Goal: Task Accomplishment & Management: Use online tool/utility

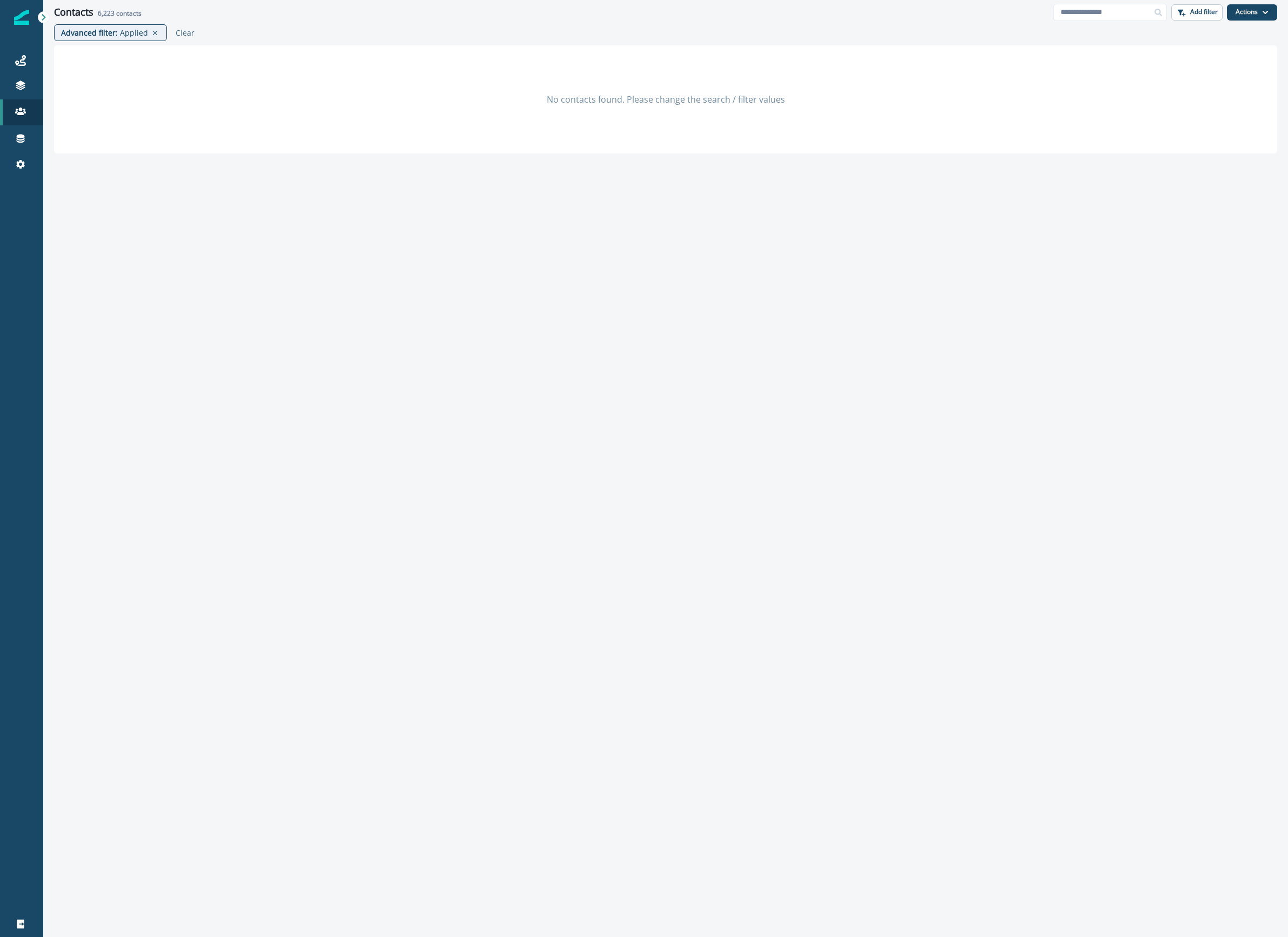
click at [1189, 908] on div "No contacts found. Please change the search / filter values" at bounding box center [665, 489] width 1245 height 886
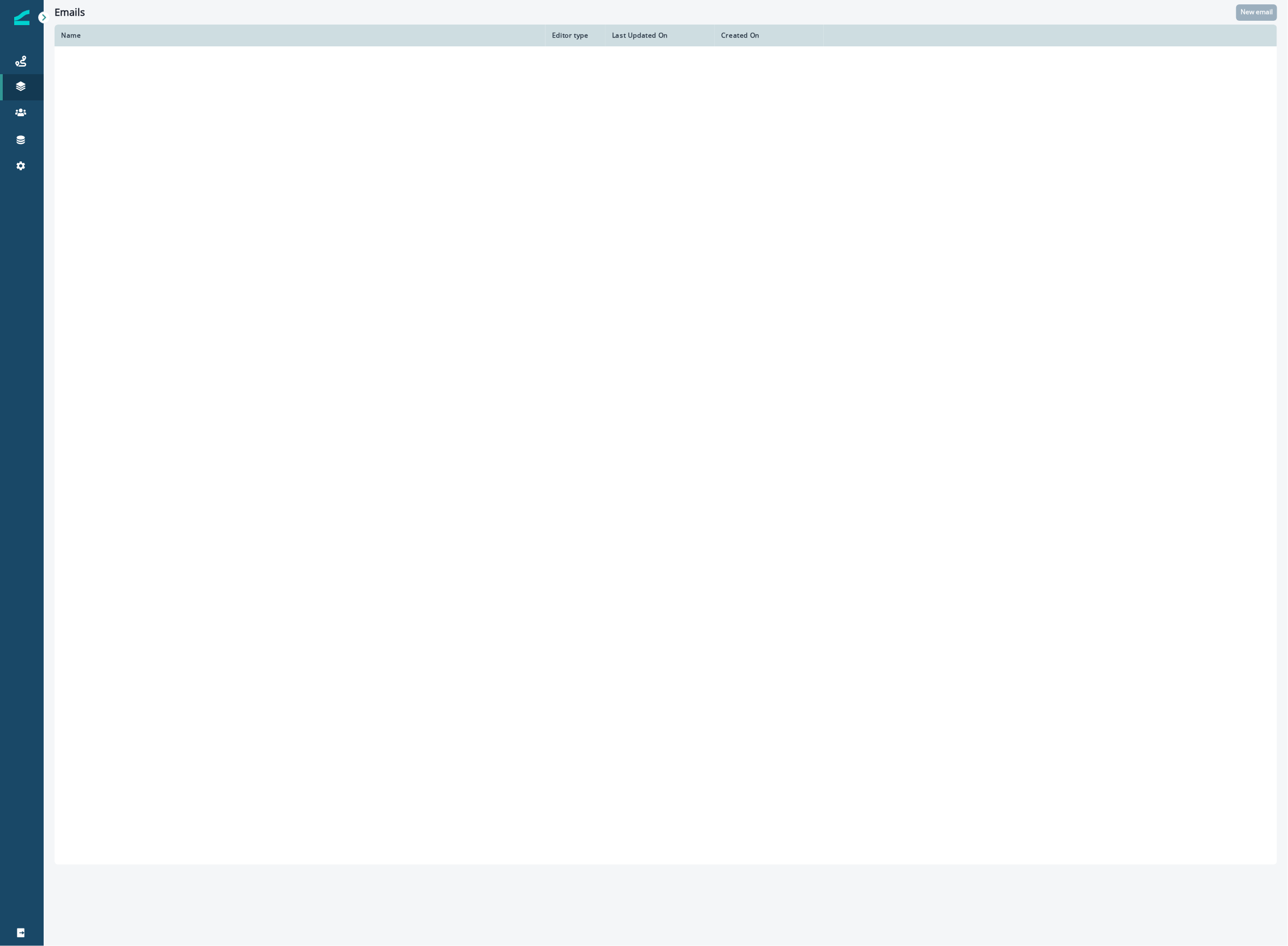
click at [278, 16] on div "Emails" at bounding box center [645, 13] width 1182 height 12
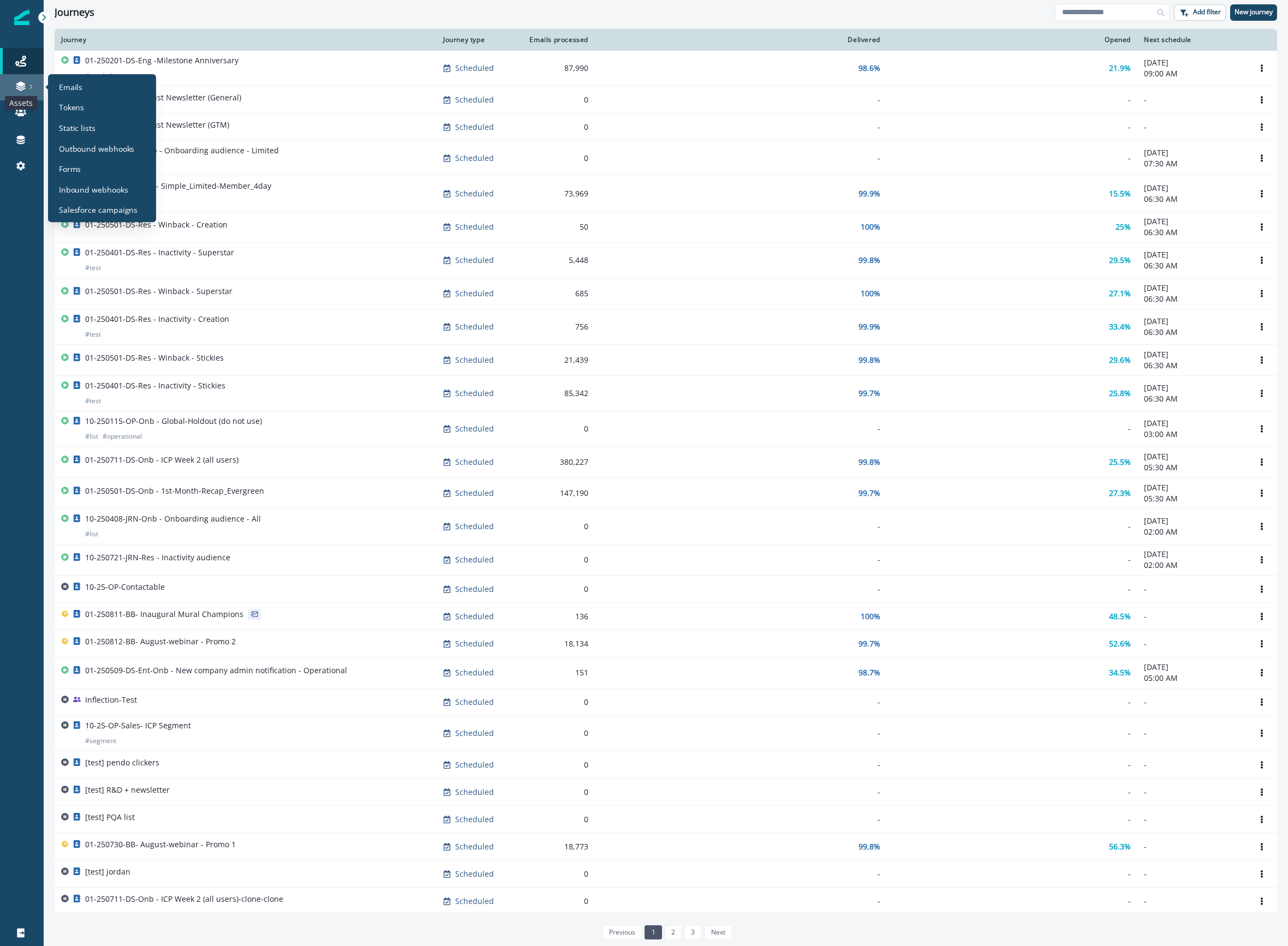
click at [17, 82] on icon at bounding box center [21, 86] width 11 height 11
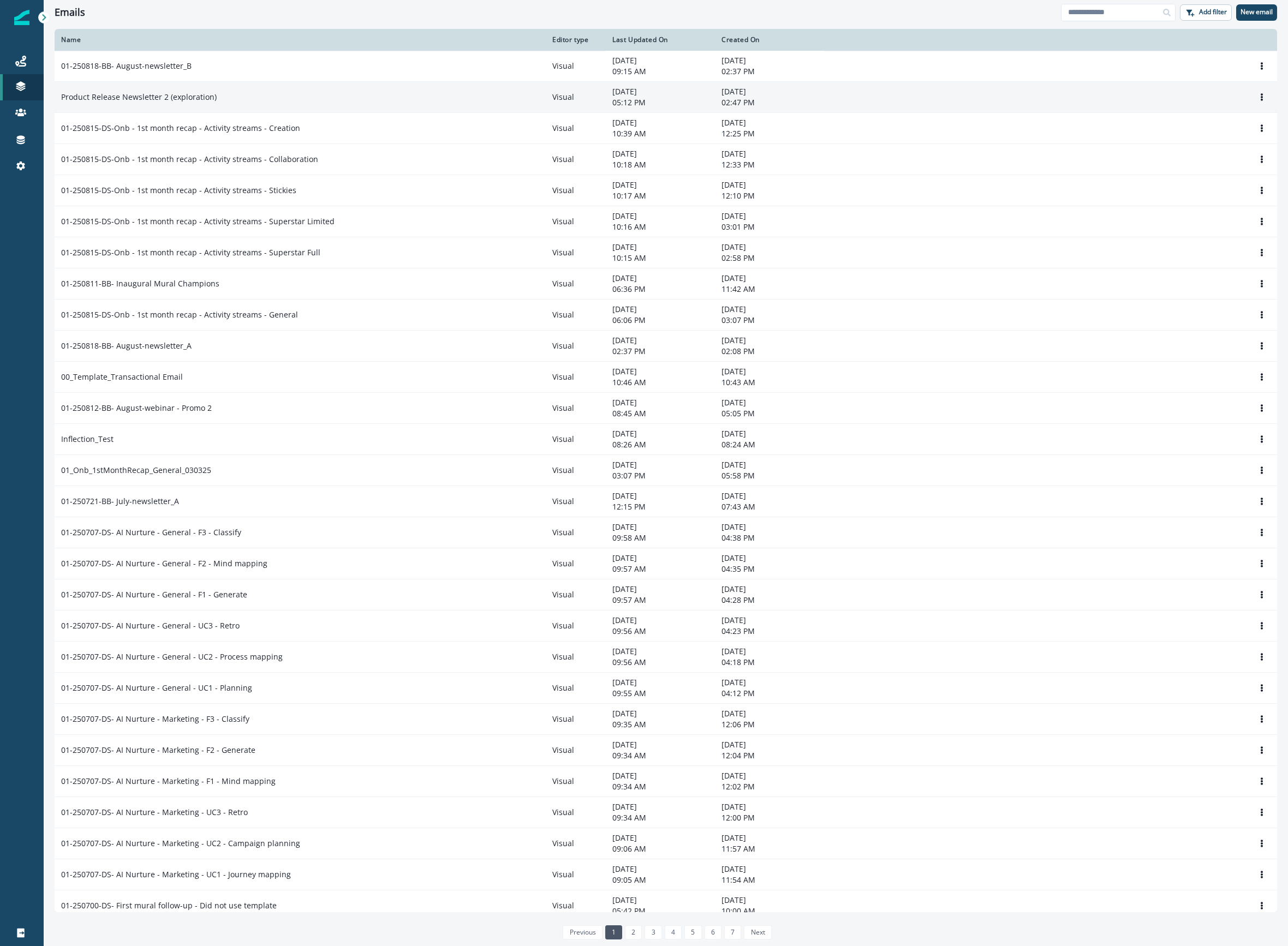
click at [226, 104] on td "Product Release Newsletter 2 (exploration)" at bounding box center [300, 97] width 491 height 31
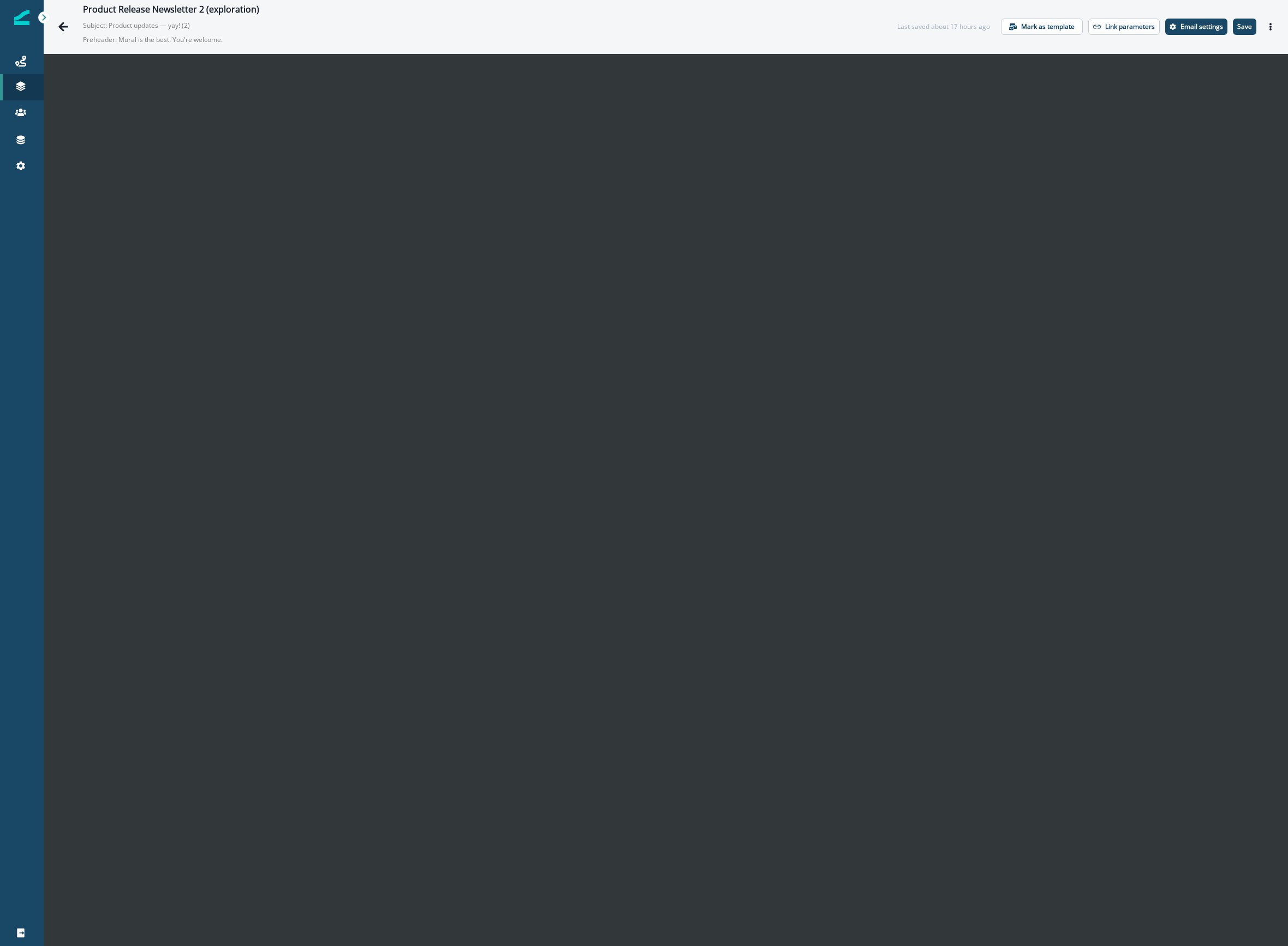
click at [402, 35] on div "Product Release Newsletter 2 (exploration) Subject: Product updates — yay! (2) …" at bounding box center [479, 26] width 792 height 45
click at [1240, 23] on p "Save" at bounding box center [1244, 26] width 15 height 7
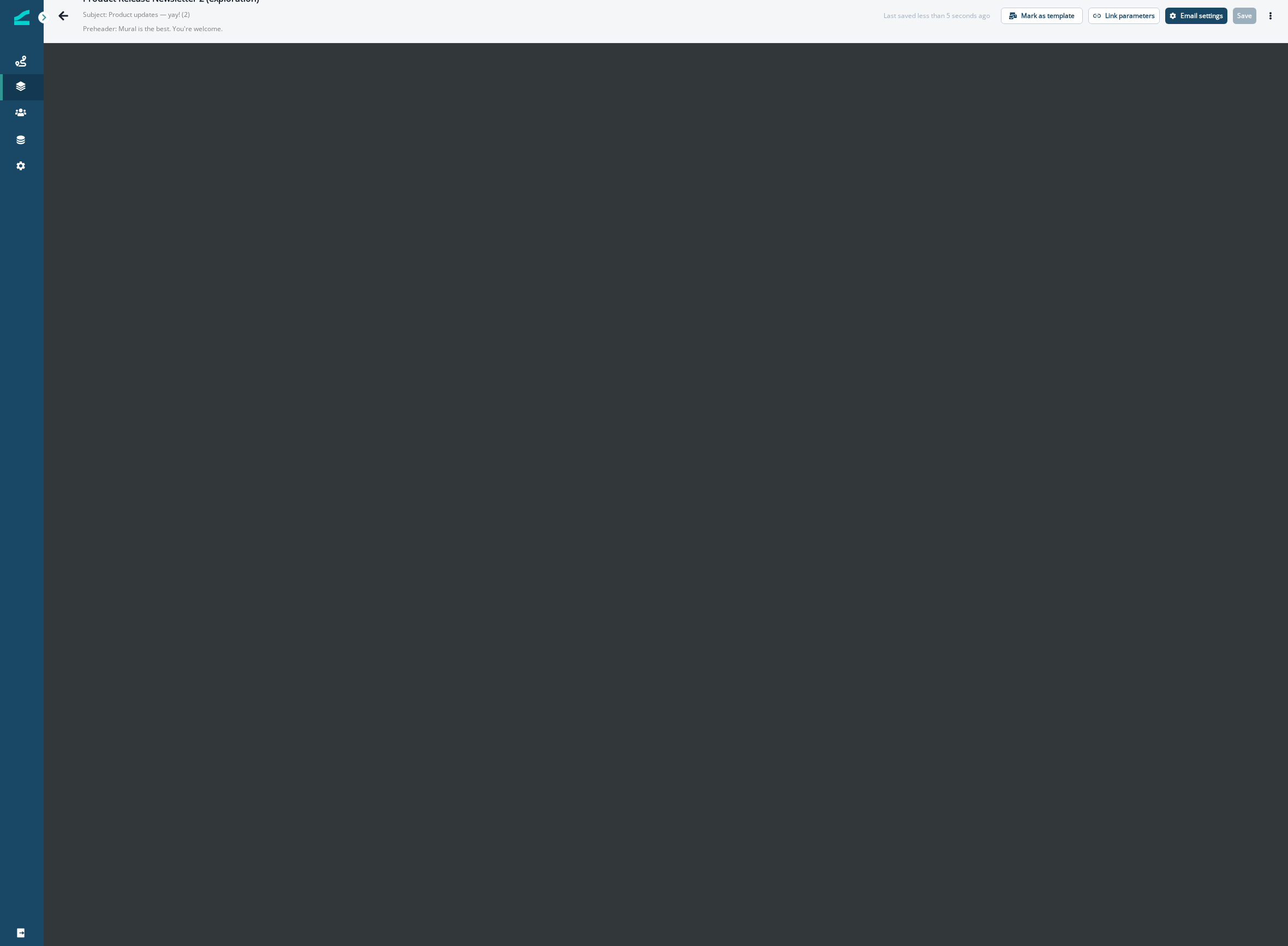
scroll to position [16, 0]
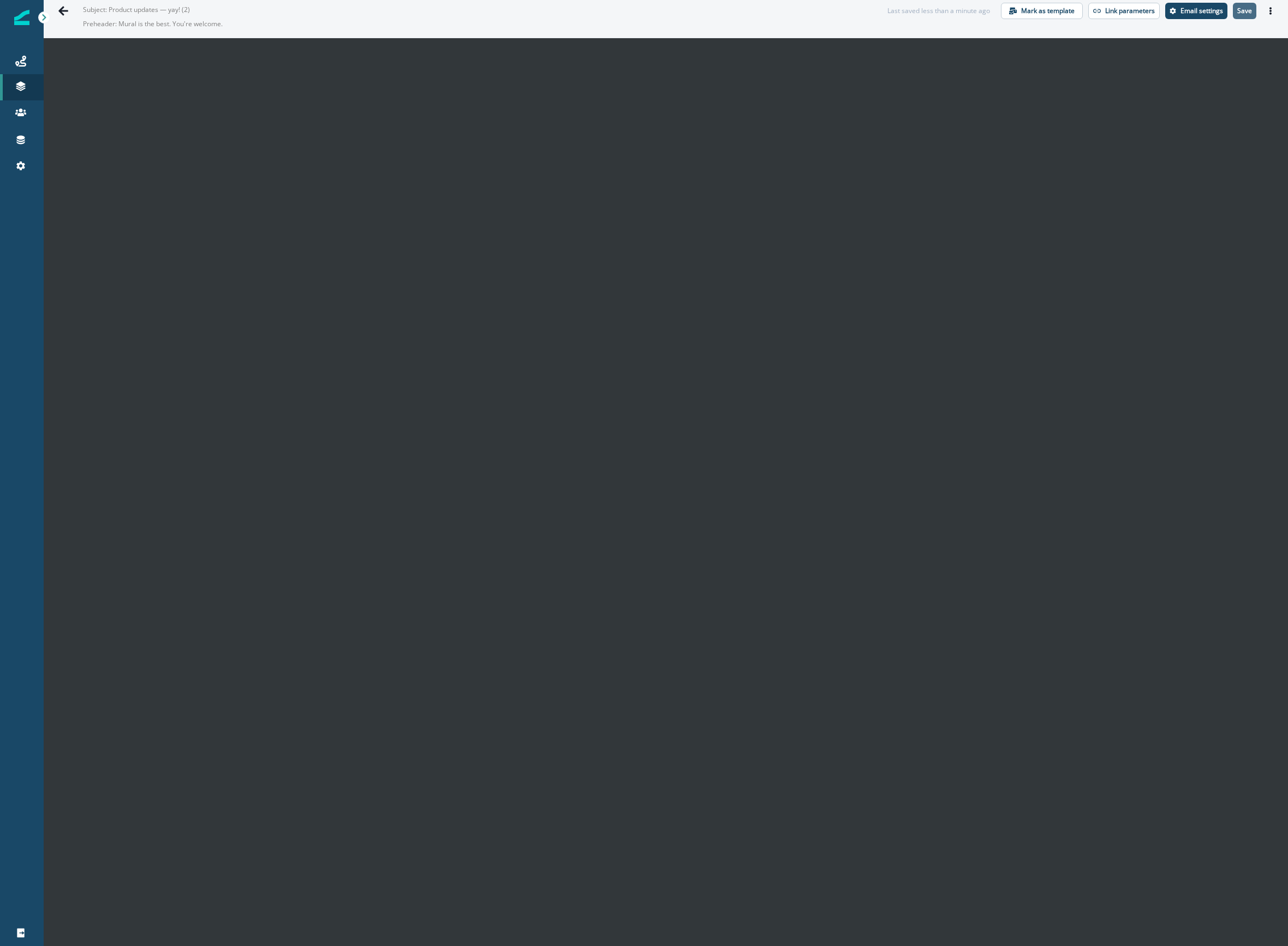
click at [1237, 14] on p "Save" at bounding box center [1244, 11] width 15 height 7
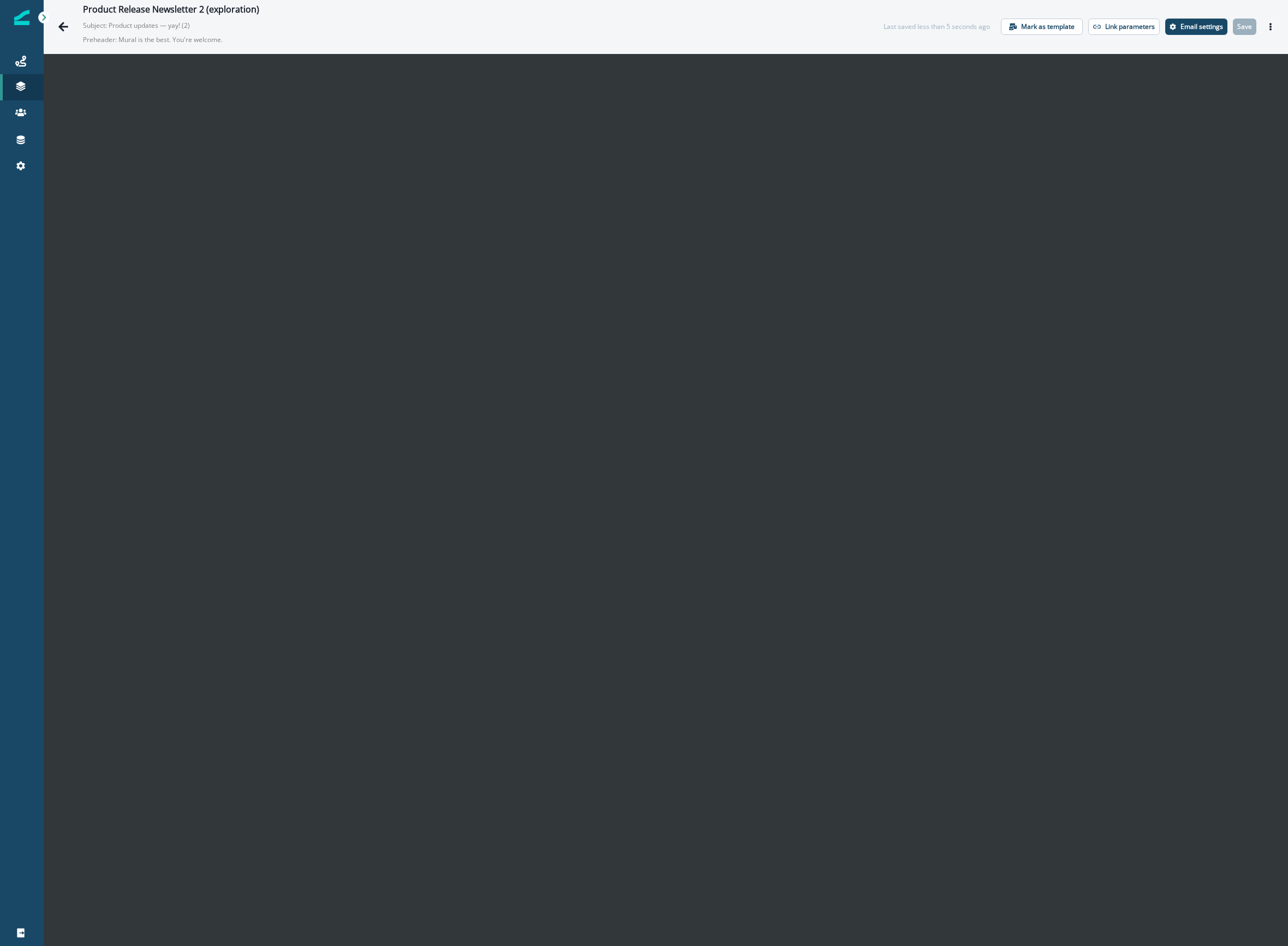
click at [725, 21] on div "Product Release Newsletter 2 (exploration) Subject: Product updates — yay! (2) …" at bounding box center [472, 26] width 779 height 45
click at [1194, 28] on p "Email settings" at bounding box center [1201, 26] width 42 height 7
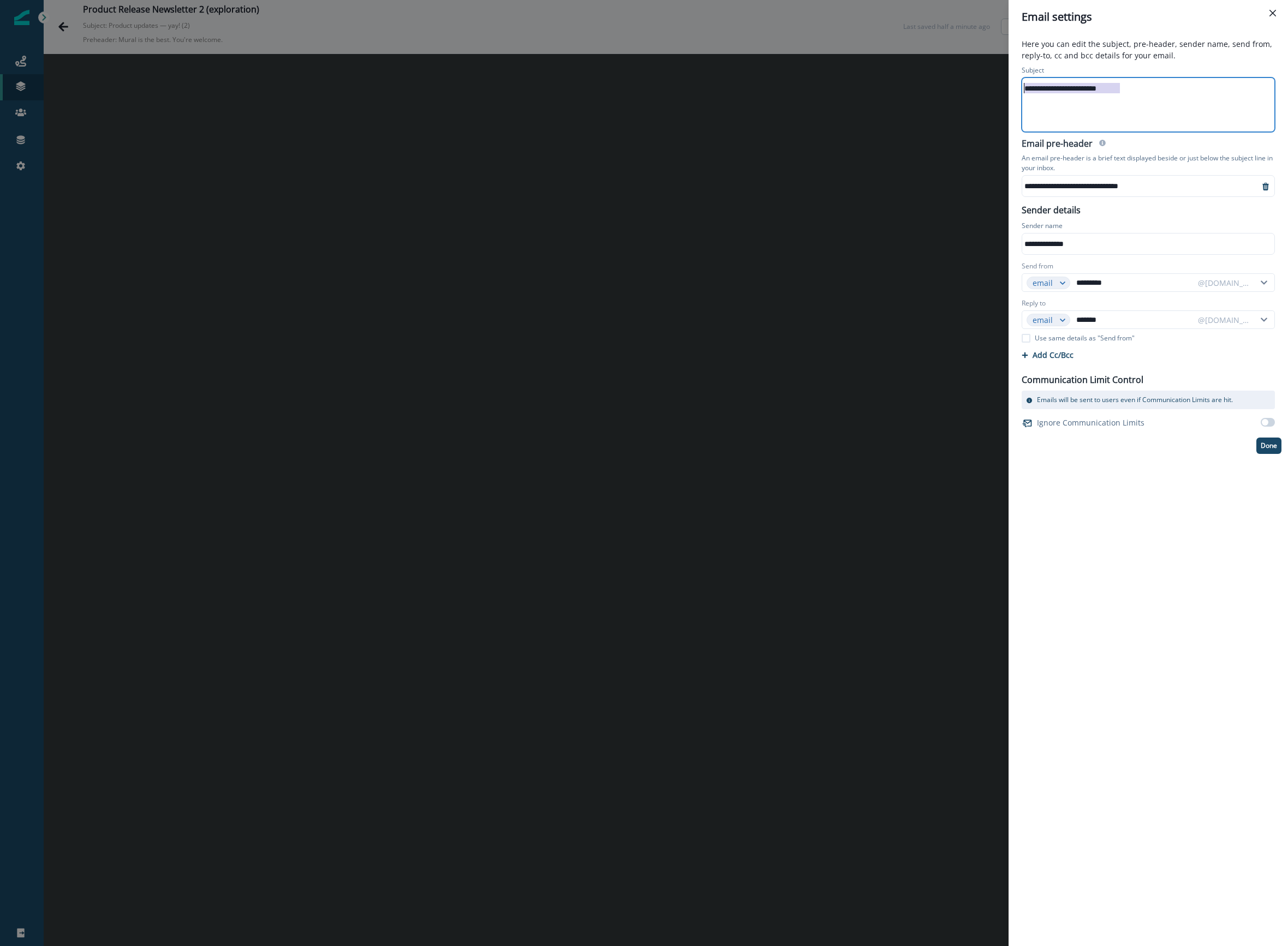
drag, startPoint x: 1009, startPoint y: 79, endPoint x: 984, endPoint y: 77, distance: 25.1
click at [987, 77] on div "**********" at bounding box center [644, 473] width 1288 height 946
click at [1262, 446] on p "Done" at bounding box center [1269, 446] width 17 height 7
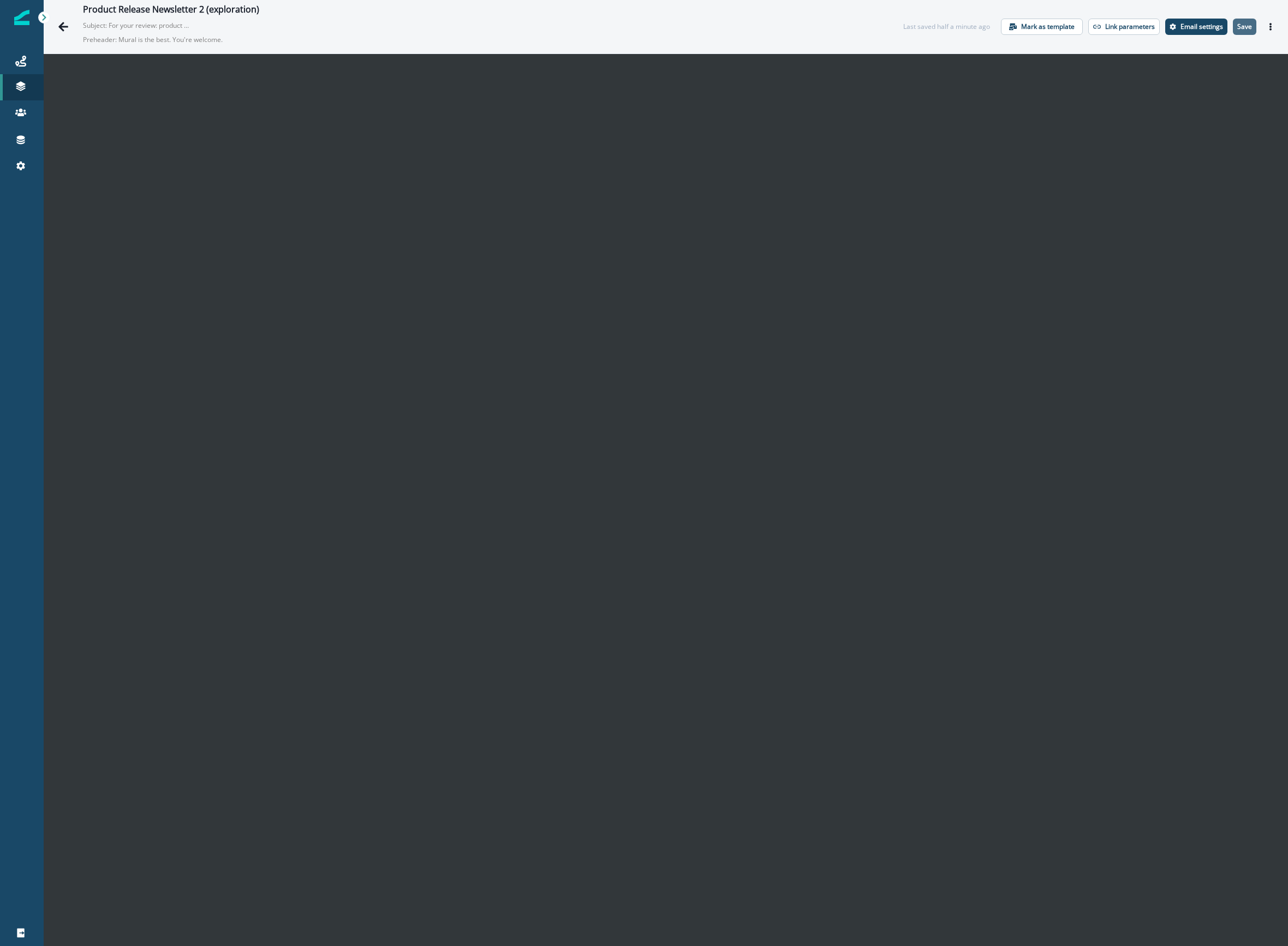
click at [1238, 24] on p "Save" at bounding box center [1244, 26] width 15 height 7
click at [1270, 25] on icon "Actions" at bounding box center [1271, 26] width 2 height 7
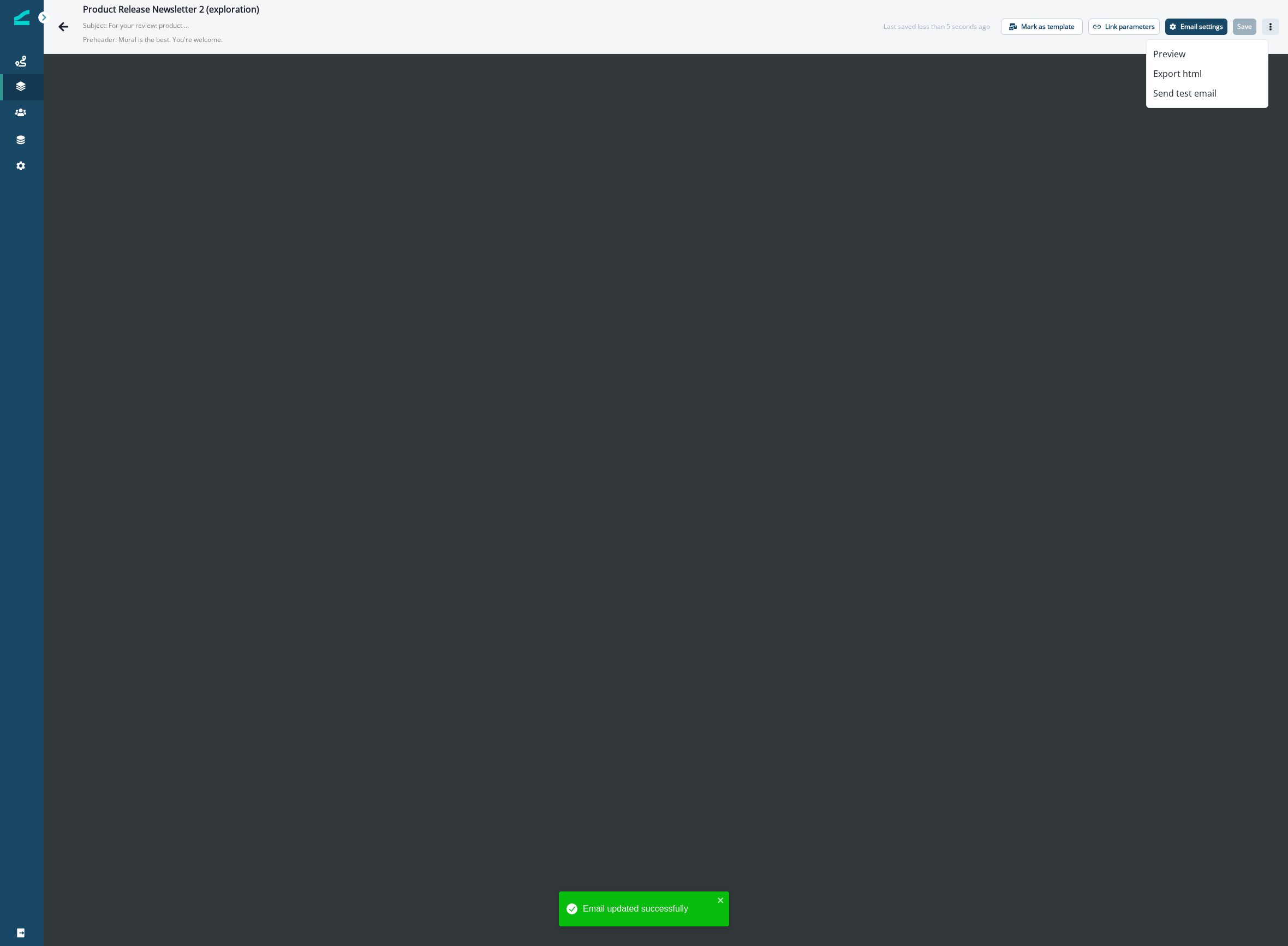
click at [775, 34] on div "Product Release Newsletter 2 (exploration) Subject: For your review: product up…" at bounding box center [472, 26] width 779 height 45
click at [1266, 25] on icon "Actions" at bounding box center [1270, 26] width 7 height 7
click at [1190, 92] on button "Send test email" at bounding box center [1207, 93] width 121 height 20
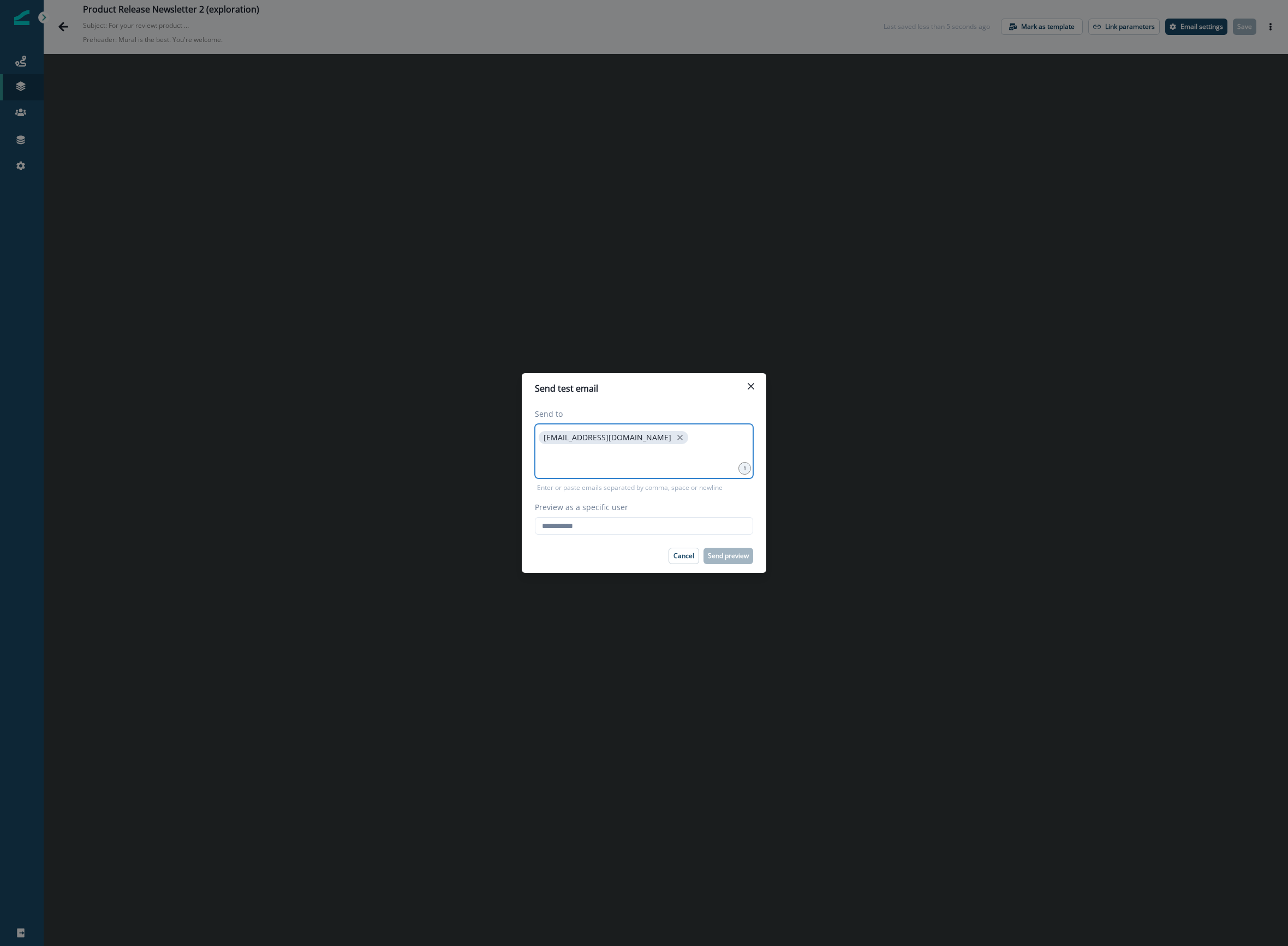
click at [595, 454] on input at bounding box center [644, 460] width 215 height 22
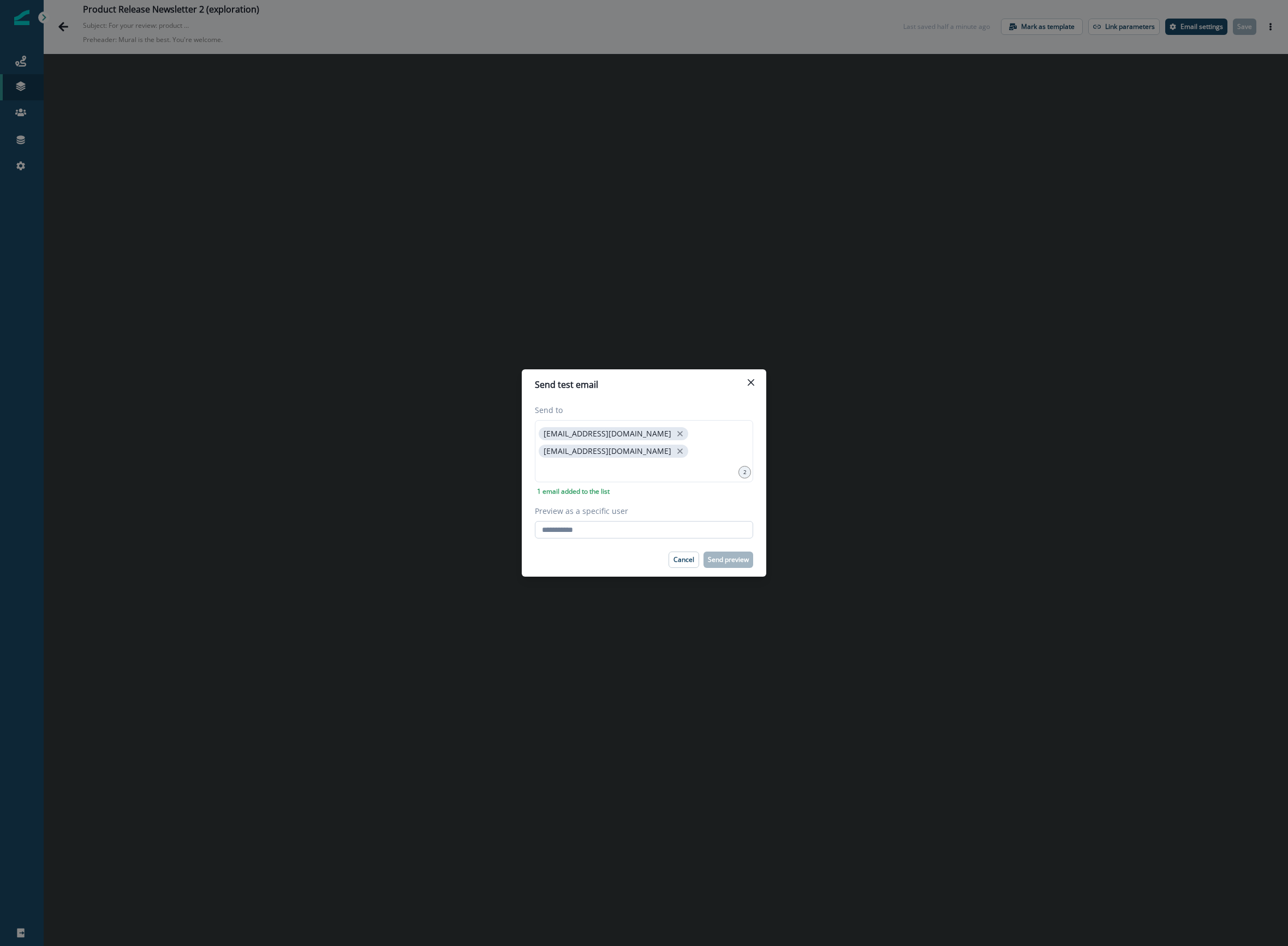
click at [582, 522] on input "Preview as a specific user" at bounding box center [644, 530] width 218 height 17
paste input "**********"
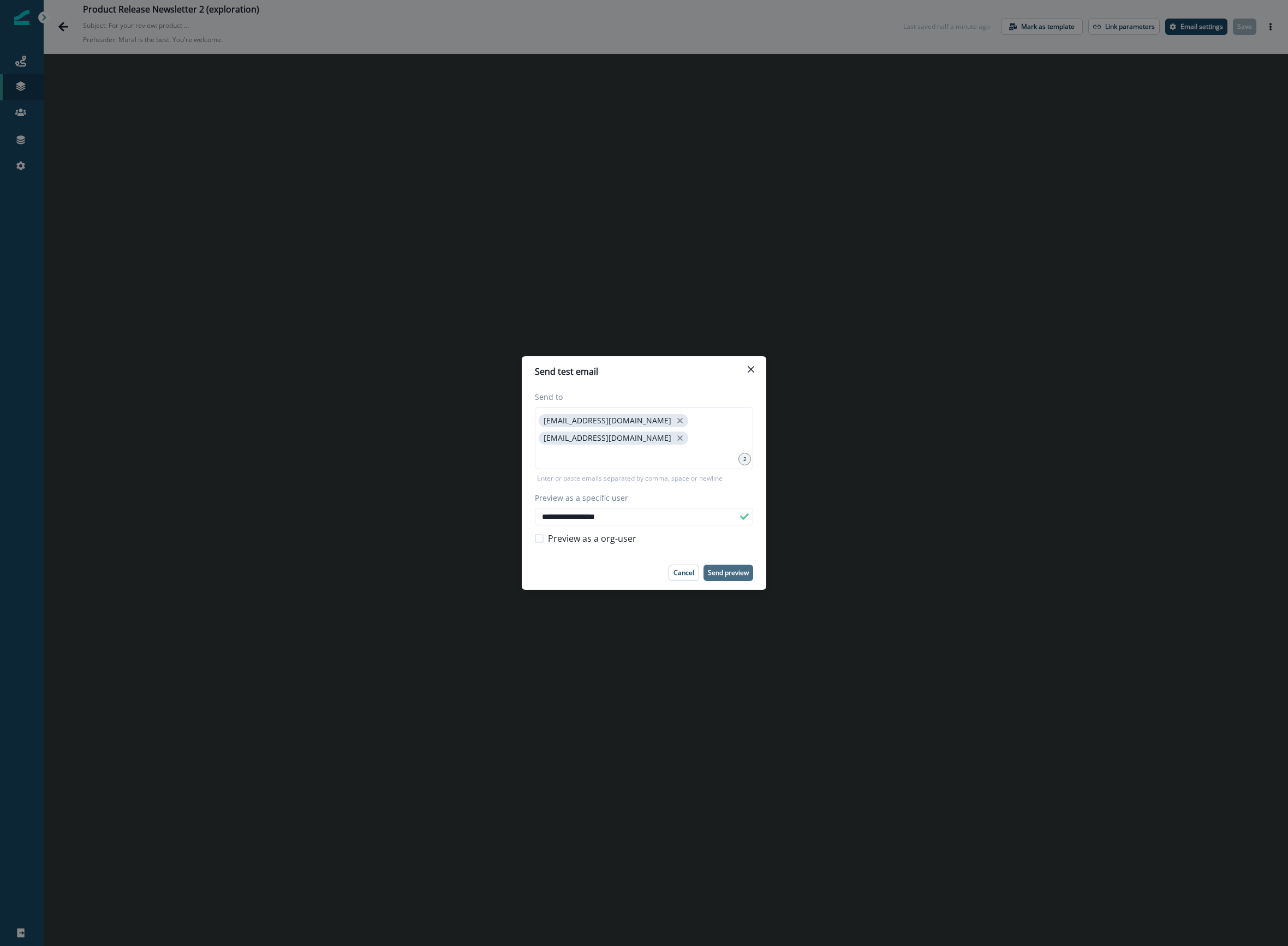
type input "**********"
click at [737, 570] on p "Send preview" at bounding box center [728, 573] width 41 height 7
click at [745, 372] on button "Close" at bounding box center [751, 369] width 17 height 17
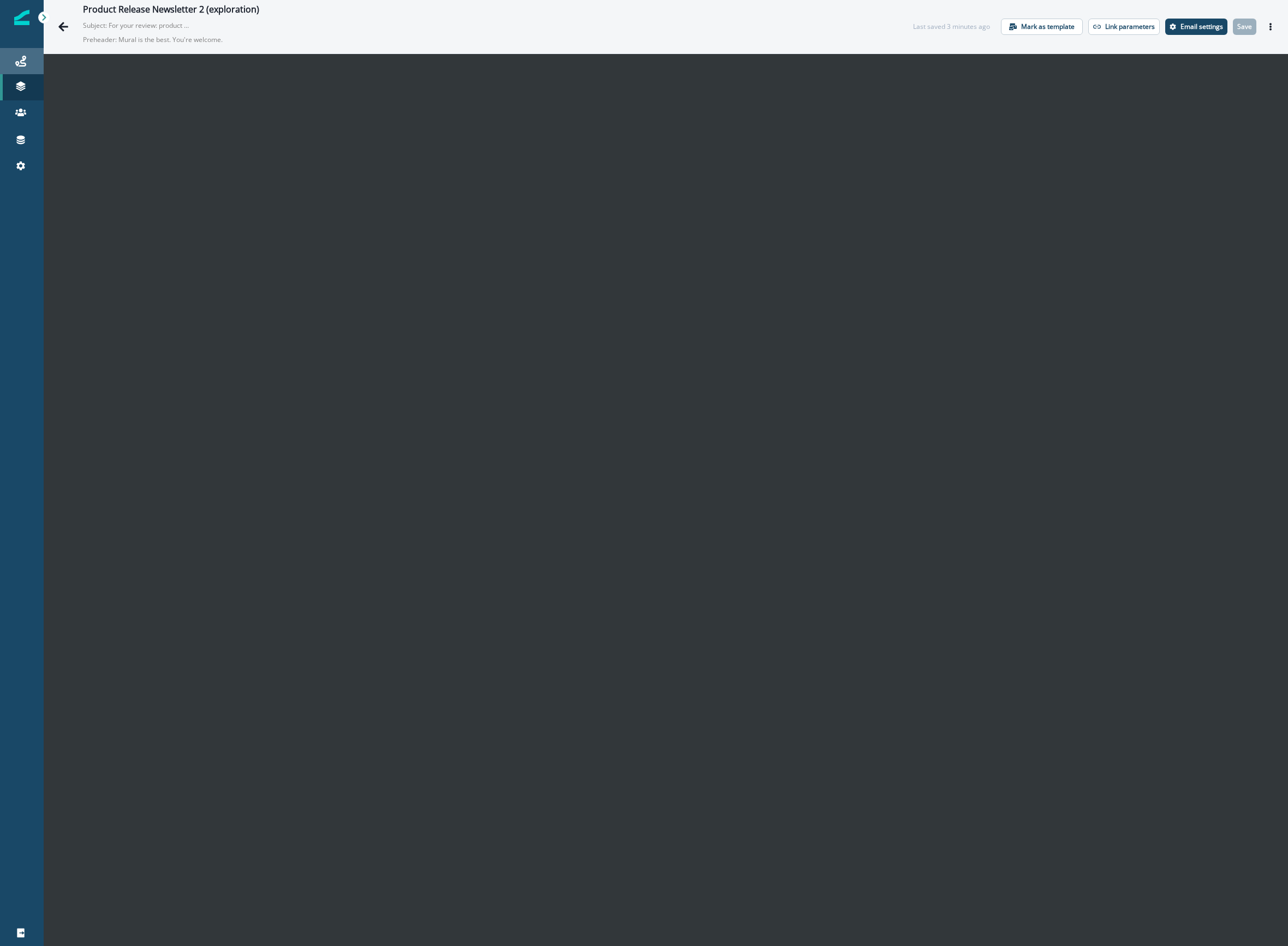
click at [25, 60] on icon at bounding box center [21, 61] width 11 height 11
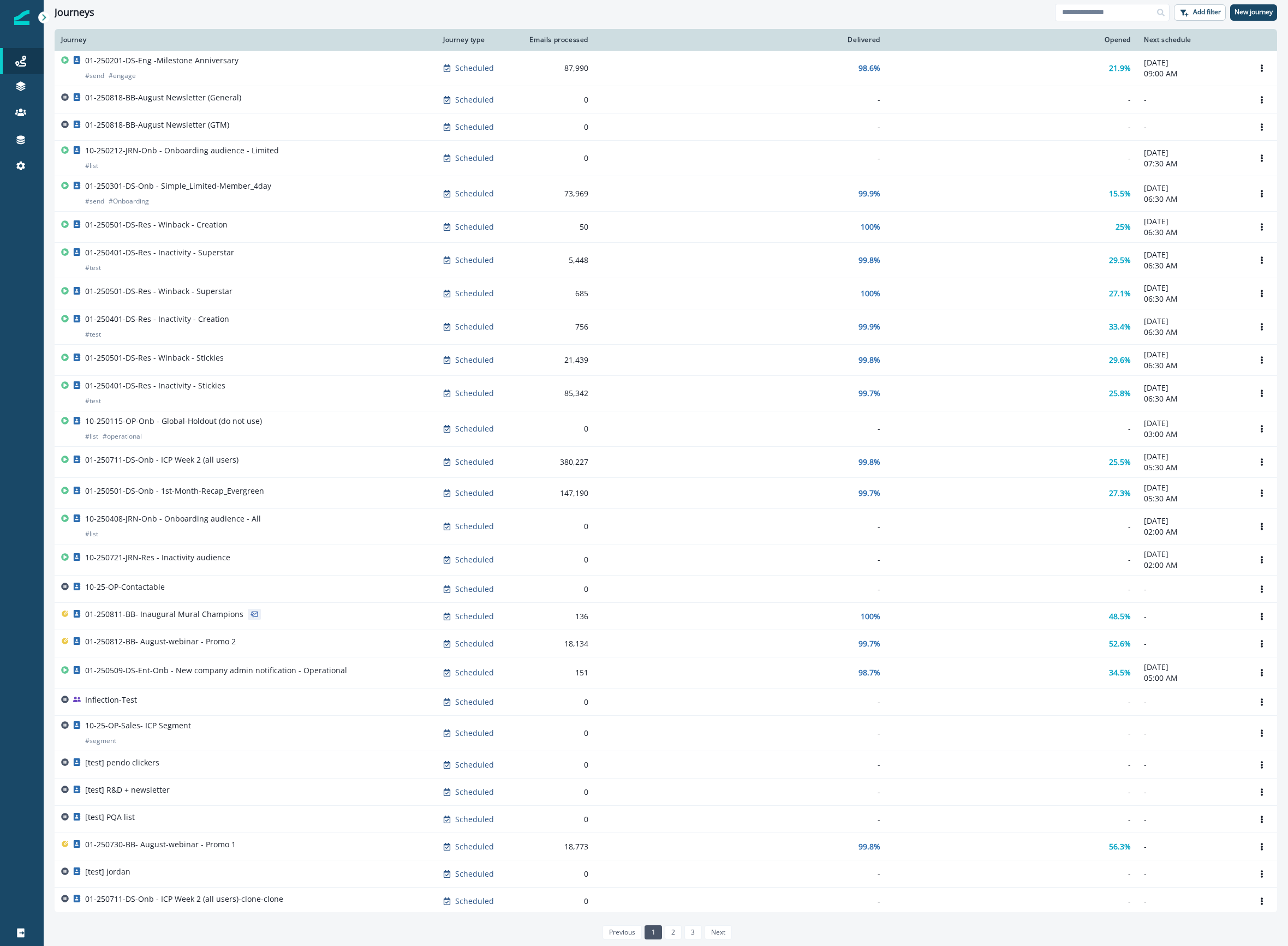
click at [26, 260] on div at bounding box center [22, 556] width 44 height 728
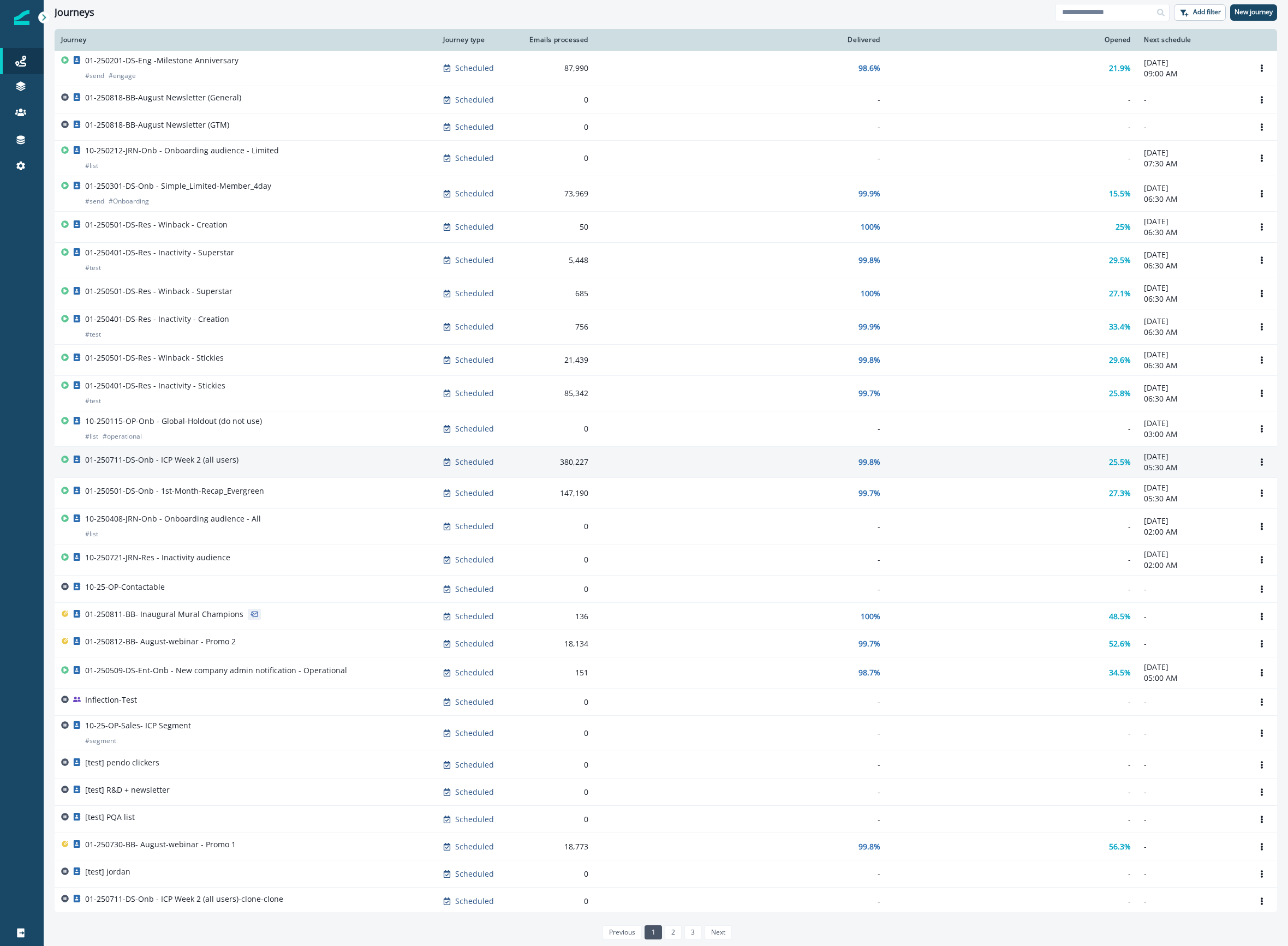
click at [259, 470] on div "01-250711-DS-Onb - ICP Week 2 (all users)" at bounding box center [245, 462] width 369 height 15
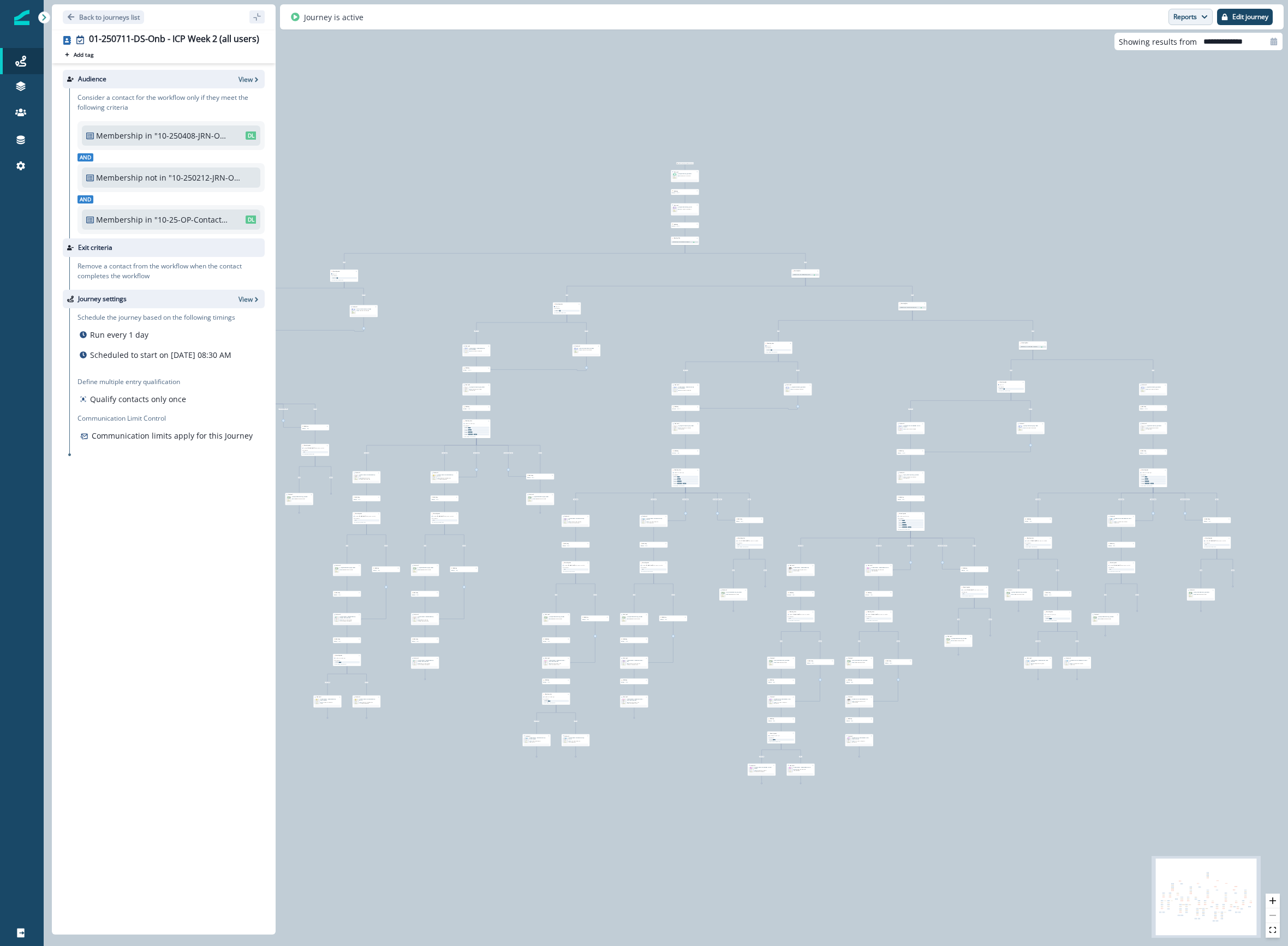
click at [1195, 21] on button "Reports" at bounding box center [1191, 17] width 44 height 17
click at [1182, 45] on button "Email Report" at bounding box center [1150, 45] width 124 height 20
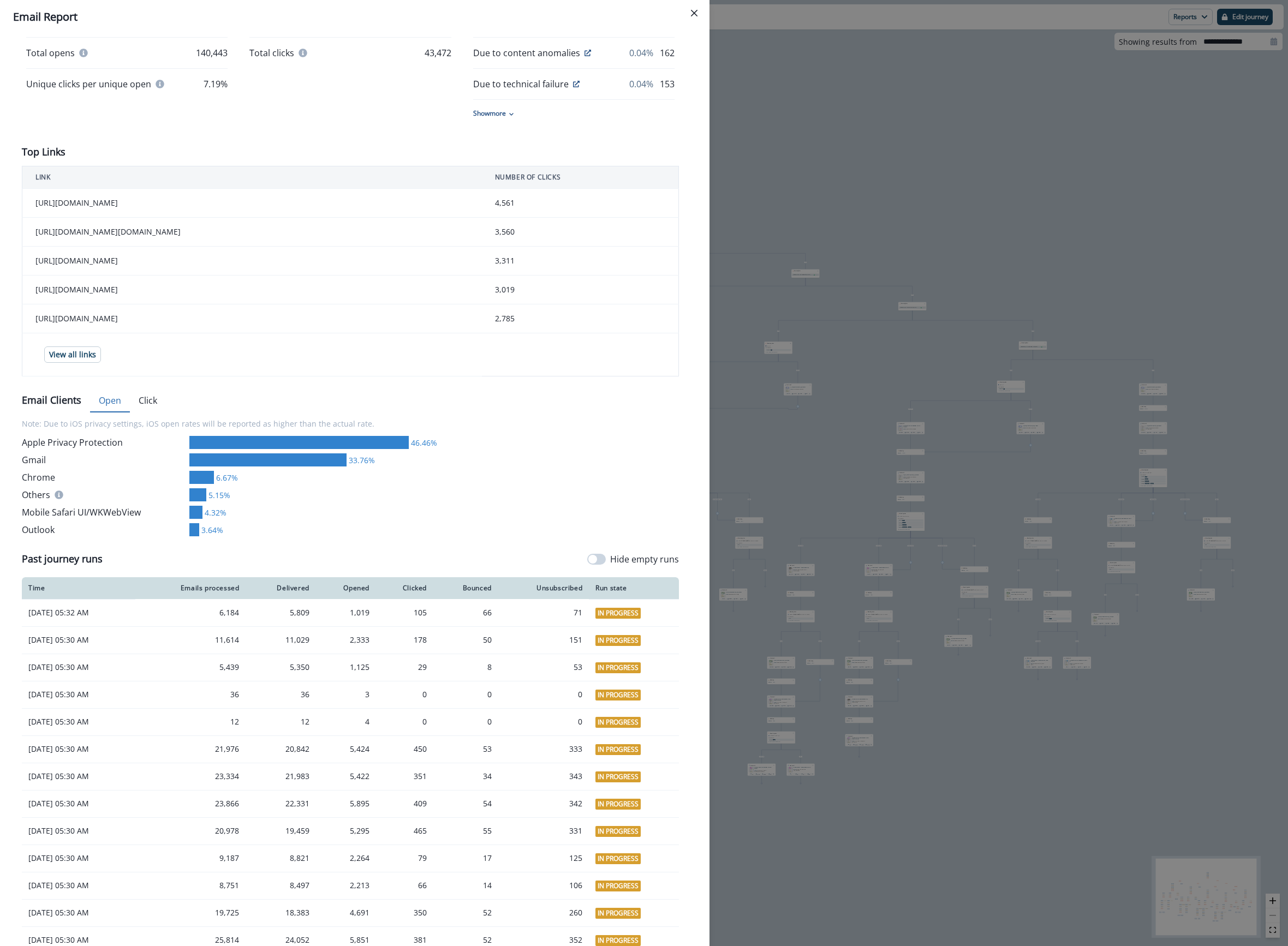
scroll to position [291, 0]
